Goal: Task Accomplishment & Management: Complete application form

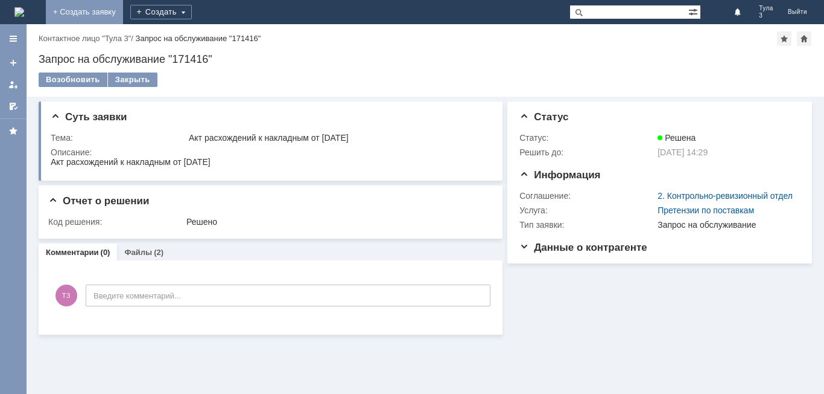
click at [123, 7] on link "+ Создать заявку" at bounding box center [84, 12] width 77 height 24
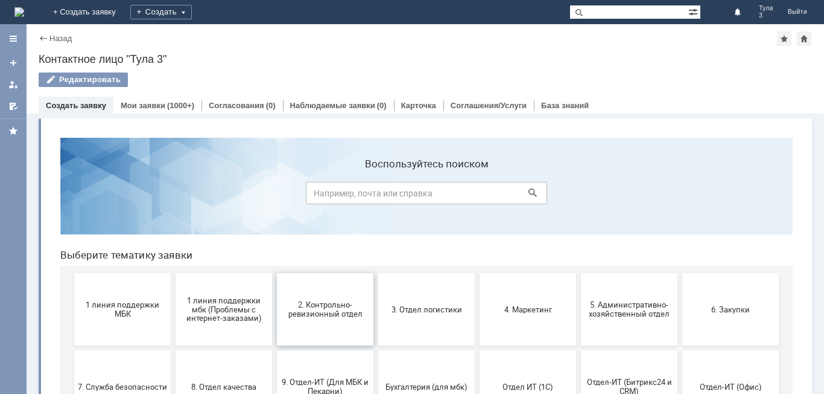
scroll to position [60, 0]
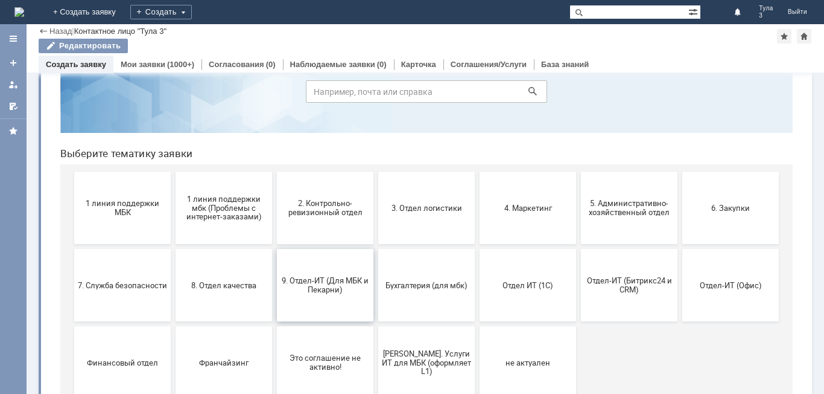
click at [302, 299] on button "9. Отдел-ИТ (Для МБК и Пекарни)" at bounding box center [325, 285] width 97 height 72
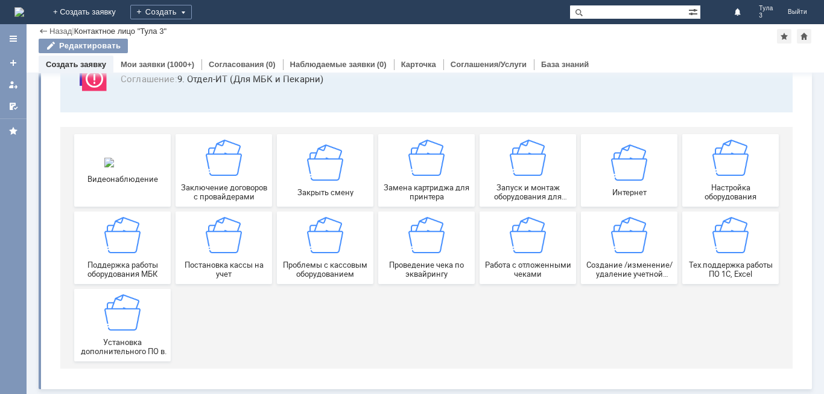
scroll to position [100, 0]
click at [541, 251] on img at bounding box center [528, 235] width 36 height 36
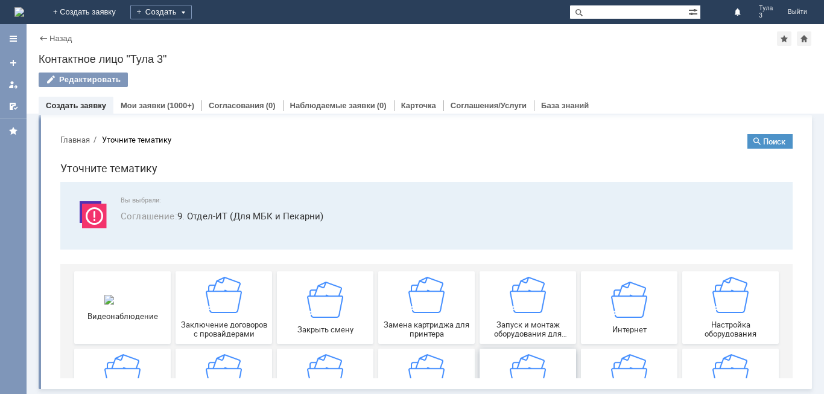
scroll to position [0, 0]
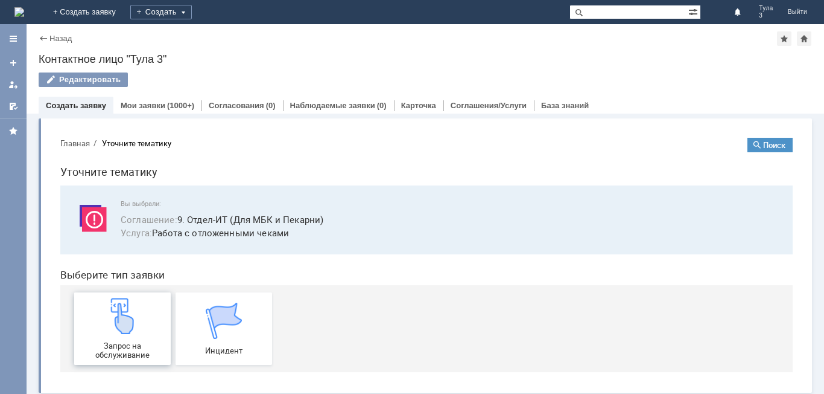
click at [153, 332] on div "Запрос на обслуживание" at bounding box center [122, 329] width 89 height 62
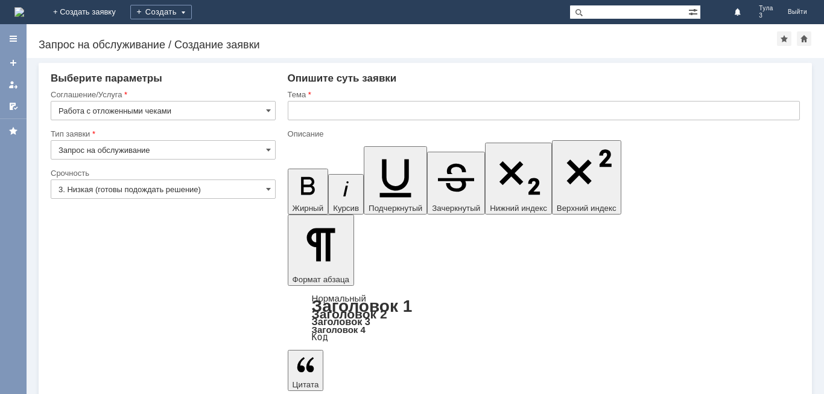
drag, startPoint x: 266, startPoint y: 152, endPoint x: 275, endPoint y: 136, distance: 17.8
click at [267, 151] on span at bounding box center [268, 150] width 5 height 10
click at [300, 110] on input "text" at bounding box center [544, 110] width 512 height 19
type input "Запрос на обслуживание"
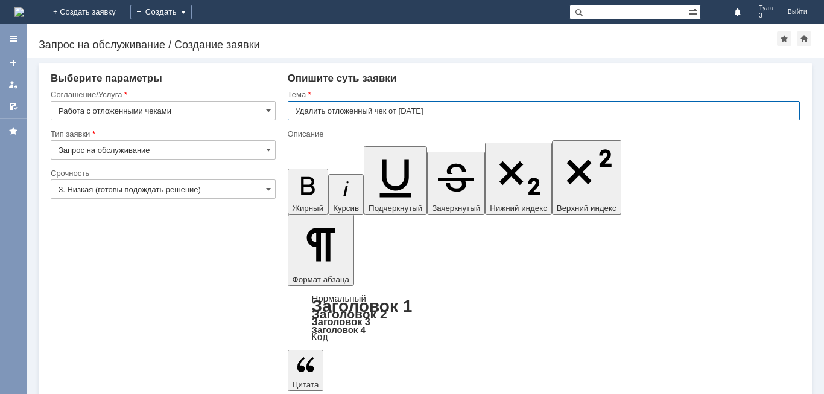
drag, startPoint x: 445, startPoint y: 113, endPoint x: 379, endPoint y: 115, distance: 66.4
type input "Удалить отложенный чек от [DATE]"
click at [472, 83] on div "Опишите суть заявки" at bounding box center [544, 78] width 512 height 12
click at [448, 110] on input "Удалить отложенный чек от [DATE]" at bounding box center [544, 110] width 512 height 19
click at [441, 81] on div "Опишите суть заявки" at bounding box center [544, 78] width 512 height 12
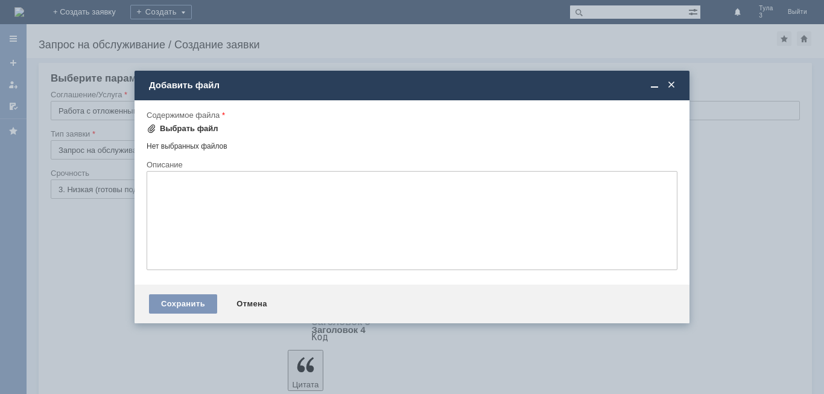
click at [188, 125] on div "Выбрать файл" at bounding box center [189, 129] width 59 height 10
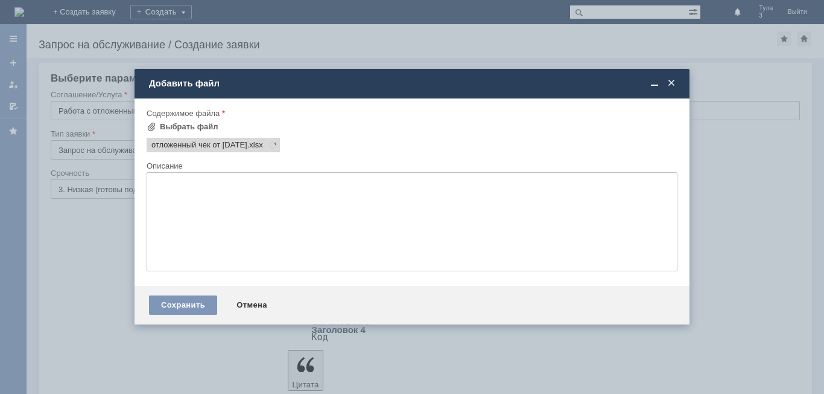
scroll to position [0, 0]
click at [179, 307] on div "Сохранить" at bounding box center [183, 304] width 68 height 19
